Goal: Share content

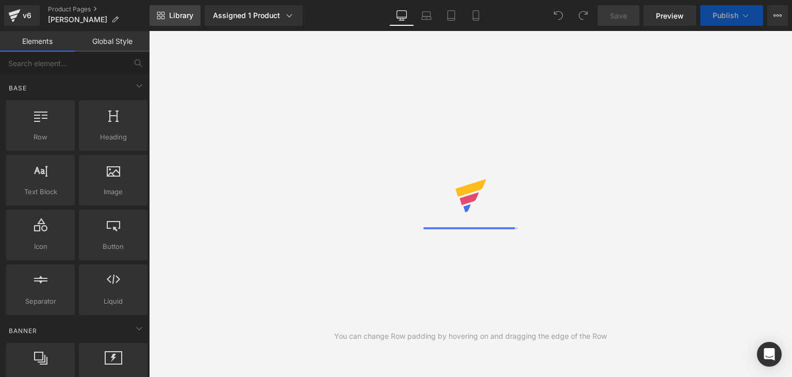
click at [190, 20] on span "Library" at bounding box center [181, 15] width 24 height 9
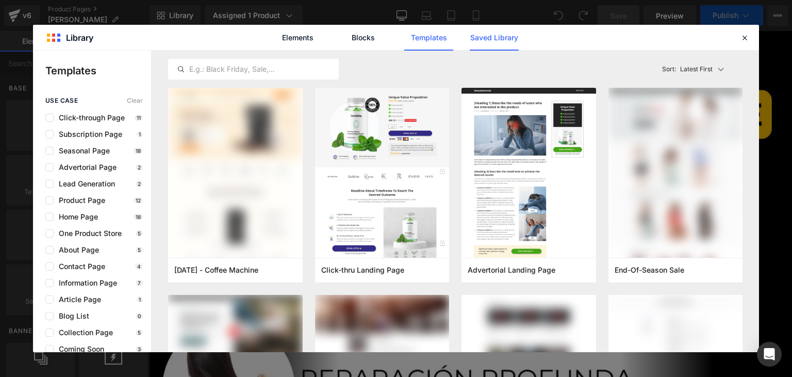
click at [506, 41] on link "Saved Library" at bounding box center [494, 38] width 49 height 26
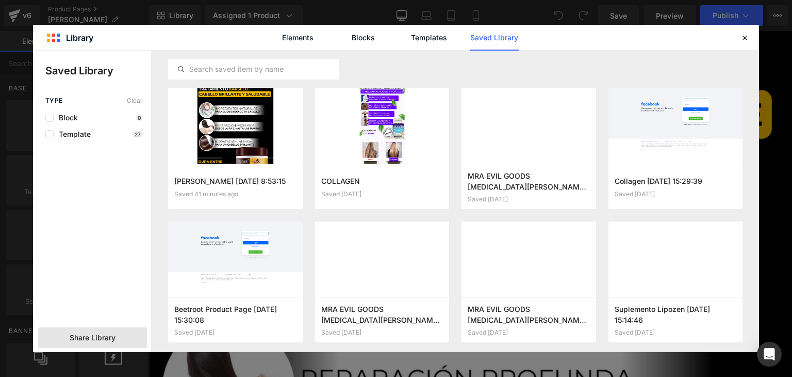
click at [103, 334] on span "Share Library" at bounding box center [93, 337] width 46 height 10
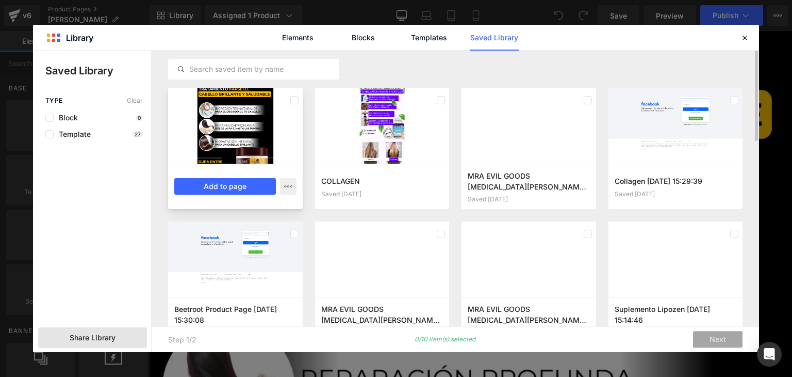
click at [237, 137] on div at bounding box center [235, 126] width 135 height 76
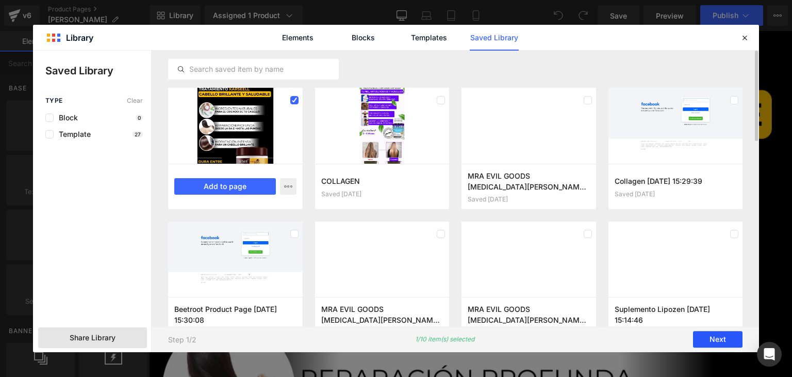
click at [720, 344] on button "Next" at bounding box center [718, 339] width 50 height 17
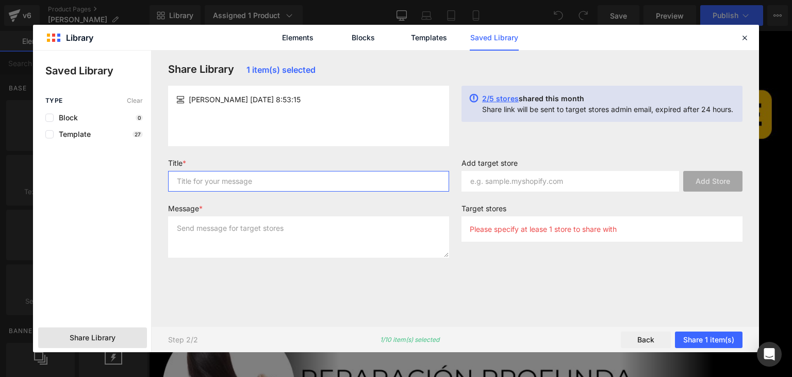
click at [228, 180] on input "text" at bounding box center [308, 181] width 281 height 21
type input "SAS"
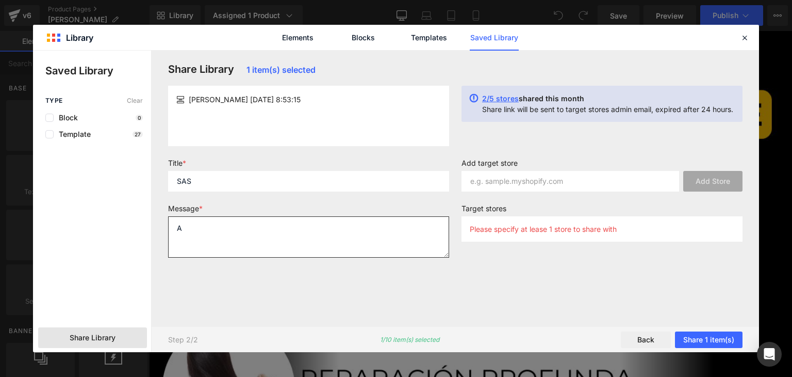
drag, startPoint x: 245, startPoint y: 238, endPoint x: 252, endPoint y: 238, distance: 7.7
click at [246, 239] on textarea "A" at bounding box center [308, 236] width 281 height 41
type textarea "ASA"
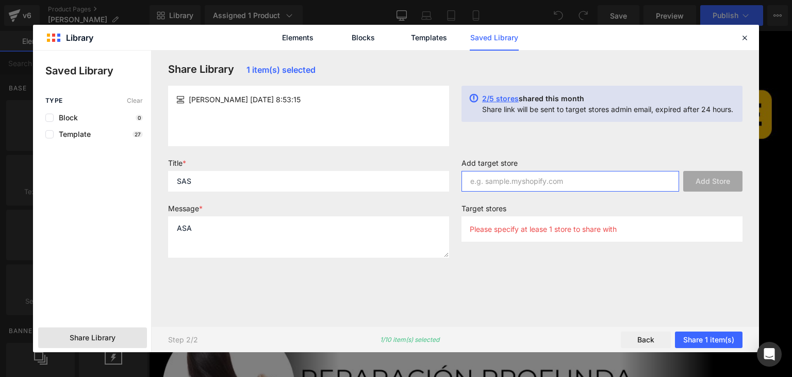
click at [533, 178] on input "text" at bounding box center [571, 181] width 218 height 21
paste input "[DOMAIN_NAME]"
type input "[DOMAIN_NAME]"
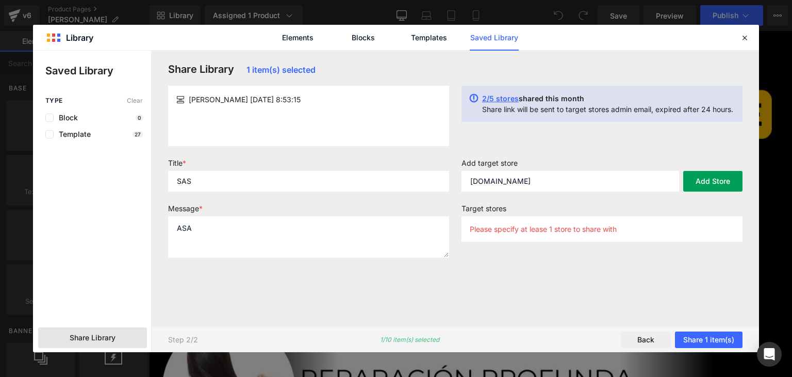
click at [716, 183] on button "Add Store" at bounding box center [713, 181] width 59 height 21
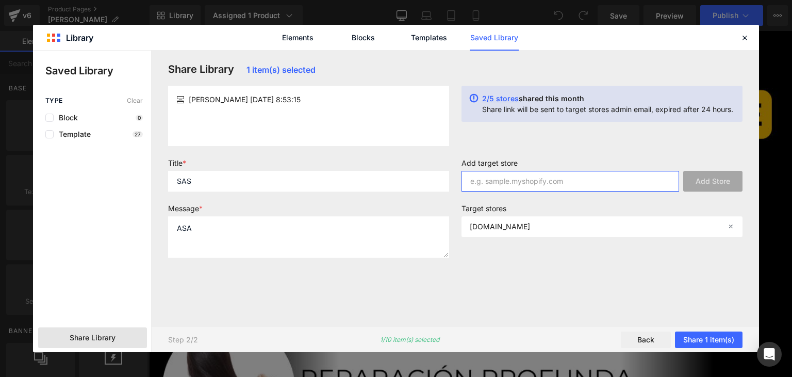
click at [509, 182] on input "text" at bounding box center [571, 181] width 218 height 21
paste input "[DOMAIN_NAME]"
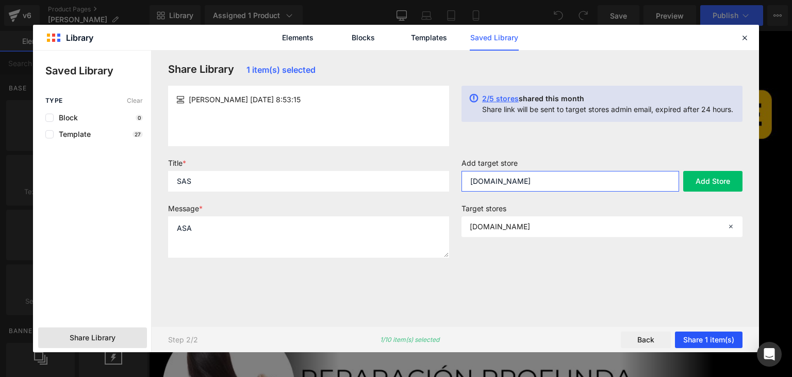
type input "[DOMAIN_NAME]"
click at [726, 337] on button "Share 1 item(s)" at bounding box center [709, 339] width 68 height 17
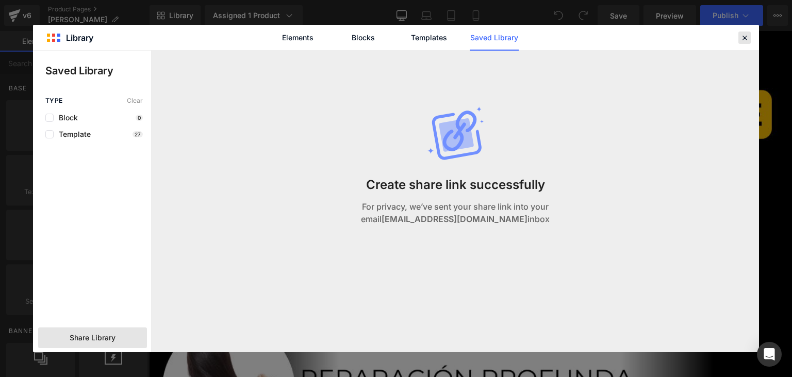
drag, startPoint x: 591, startPoint y: 9, endPoint x: 740, endPoint y: 40, distance: 152.3
click at [740, 40] on div at bounding box center [745, 37] width 12 height 12
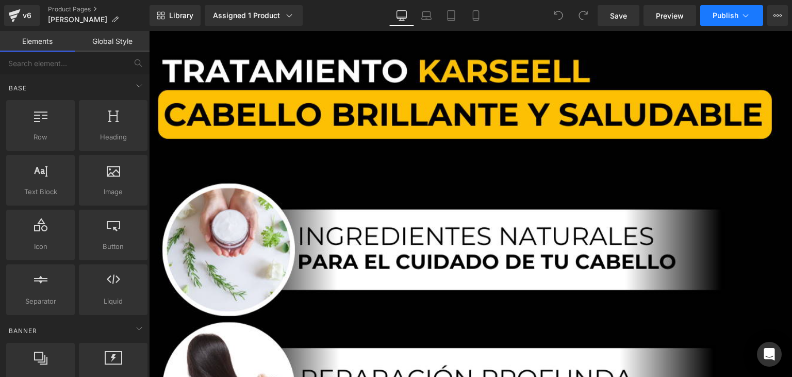
click at [714, 15] on span "Publish" at bounding box center [726, 15] width 26 height 8
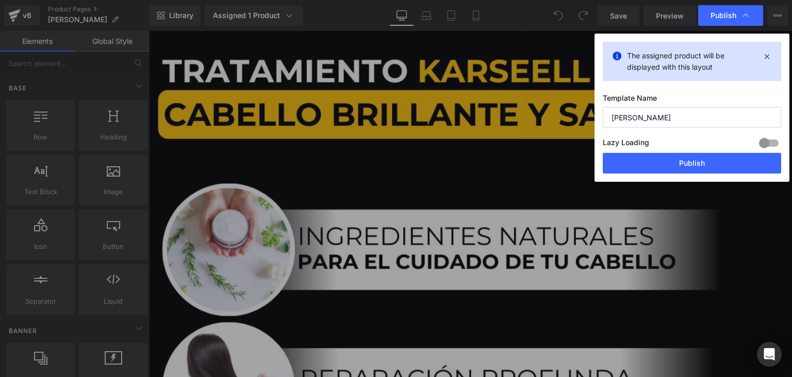
click at [649, 175] on div "The assigned product will be displayed with this layout Template Name [PERSON_N…" at bounding box center [692, 108] width 195 height 148
click at [649, 168] on button "Publish" at bounding box center [692, 163] width 179 height 21
